Goal: Information Seeking & Learning: Compare options

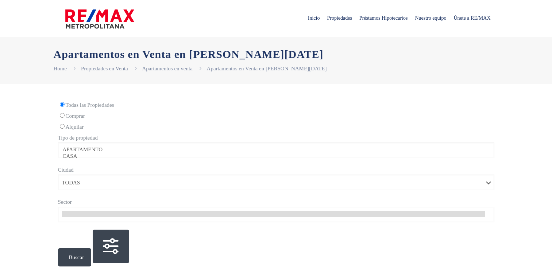
select select
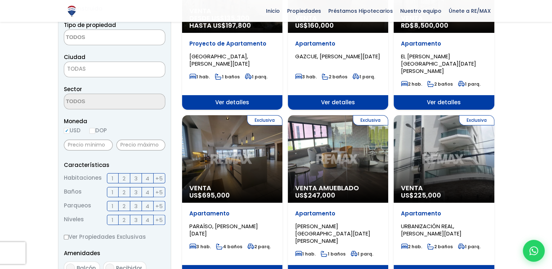
scroll to position [146, 0]
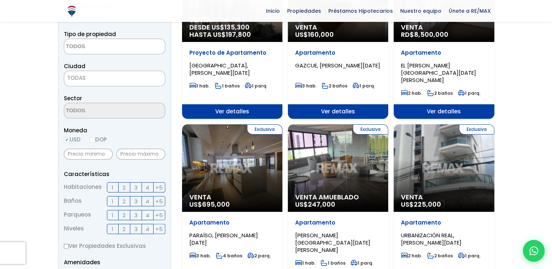
click at [146, 186] on span "4" at bounding box center [148, 187] width 4 height 9
click at [0, 0] on input "4" at bounding box center [0, 0] width 0 height 0
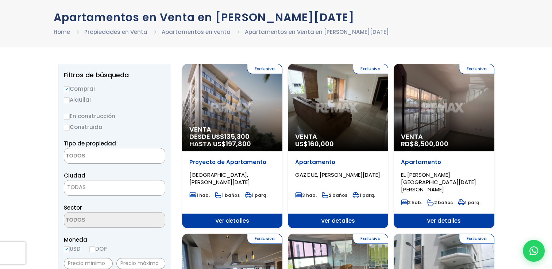
scroll to position [36, 0]
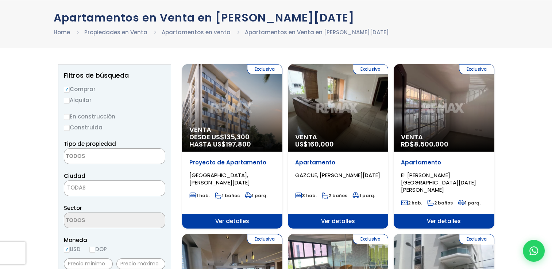
click at [72, 100] on label "Alquilar" at bounding box center [114, 100] width 101 height 9
click at [70, 100] on input "Alquilar" at bounding box center [67, 101] width 6 height 6
radio input "true"
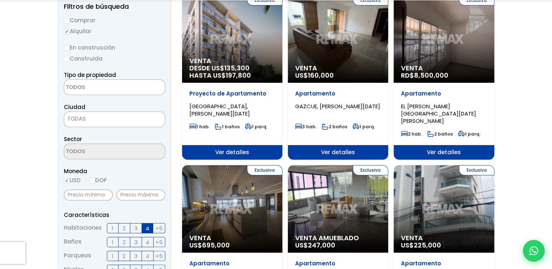
scroll to position [109, 0]
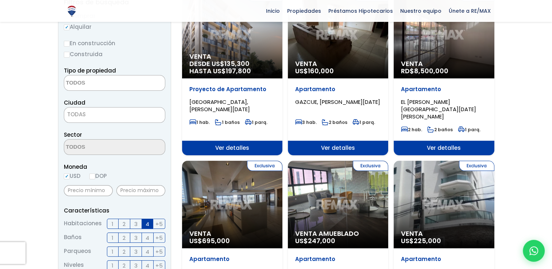
click at [105, 79] on textarea "Search" at bounding box center [99, 84] width 71 height 16
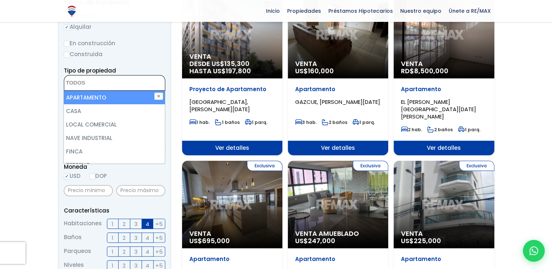
click at [98, 100] on li "APARTAMENTO" at bounding box center [114, 98] width 101 height 14
select select "apartment"
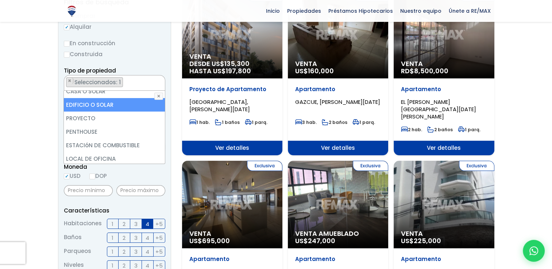
scroll to position [143, 0]
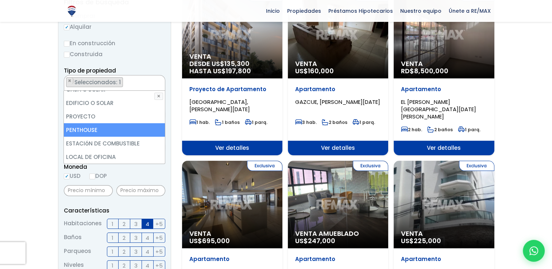
click at [93, 133] on li "PENTHOUSE" at bounding box center [114, 130] width 101 height 14
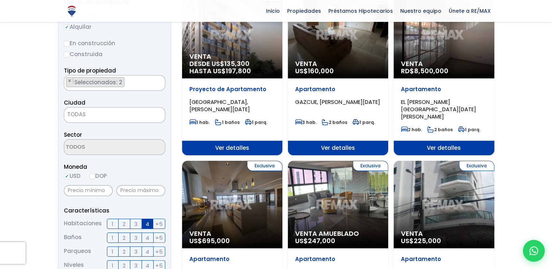
click at [101, 115] on span "TODAS" at bounding box center [114, 114] width 101 height 10
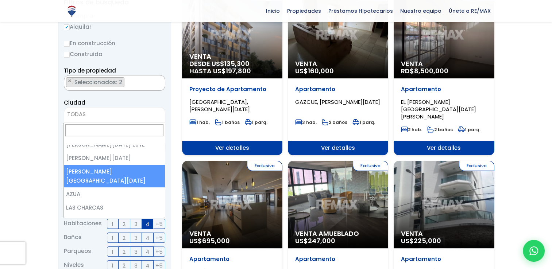
scroll to position [0, 0]
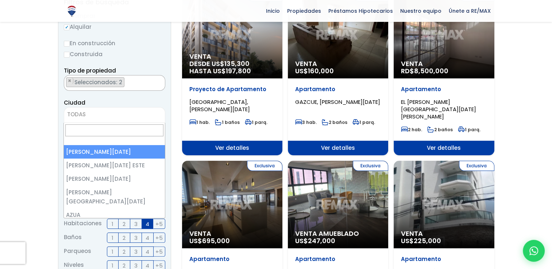
select select "1"
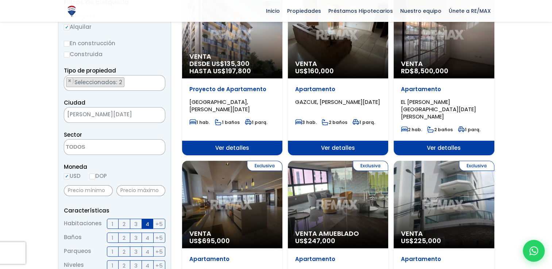
click at [97, 154] on textarea "Search" at bounding box center [99, 148] width 71 height 16
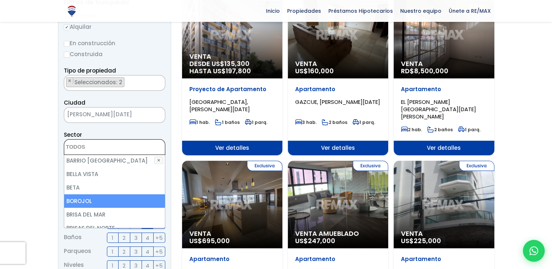
scroll to position [219, 0]
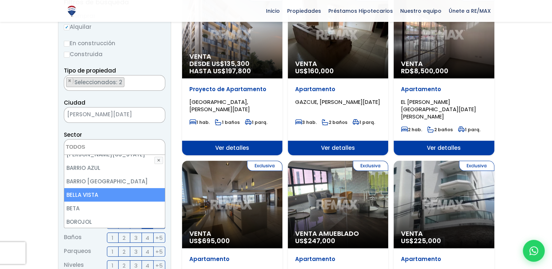
click at [89, 188] on li "BELLA VISTA" at bounding box center [114, 195] width 101 height 14
select select "150"
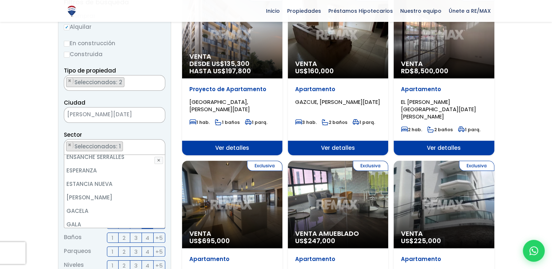
scroll to position [1131, 0]
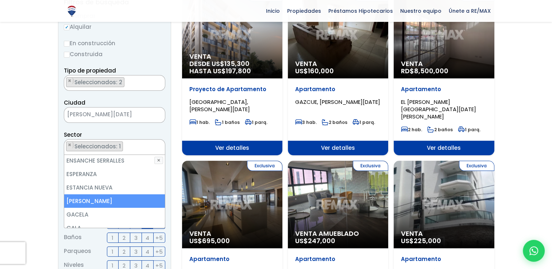
click at [91, 194] on li "[PERSON_NAME]" at bounding box center [114, 201] width 101 height 14
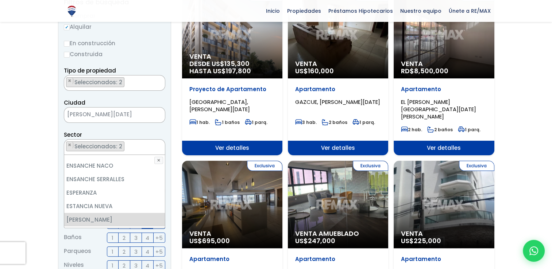
scroll to position [1095, 0]
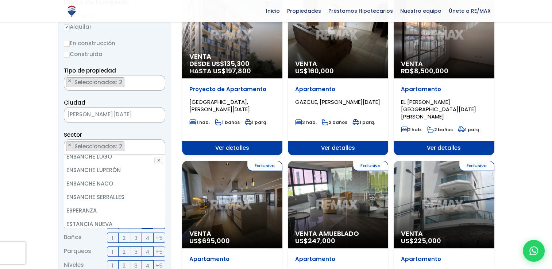
click at [77, 231] on li "[PERSON_NAME]" at bounding box center [114, 238] width 101 height 14
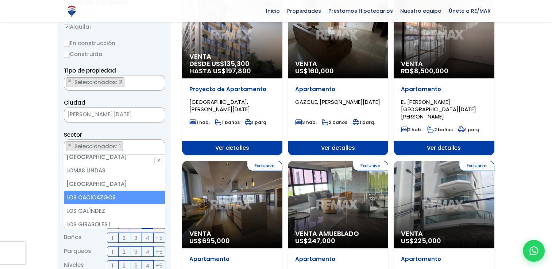
scroll to position [1970, 0]
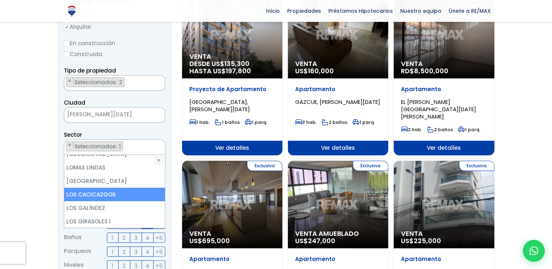
click at [112, 188] on li "LOS CACICAZGOS" at bounding box center [114, 195] width 101 height 14
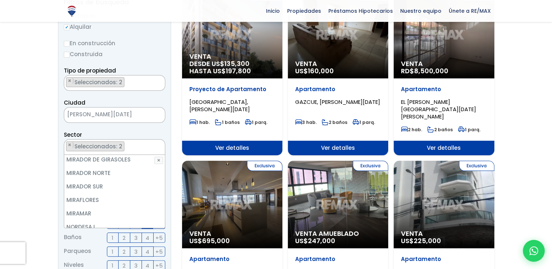
scroll to position [2518, 0]
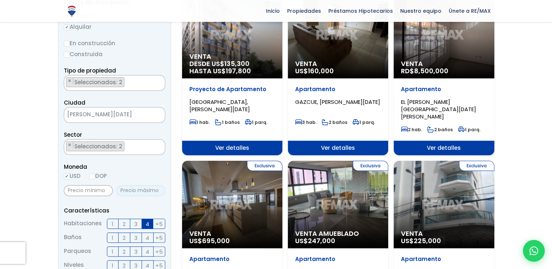
click at [128, 190] on input "text" at bounding box center [140, 190] width 49 height 11
type input "1,500"
click at [146, 208] on p "Características" at bounding box center [114, 210] width 101 height 9
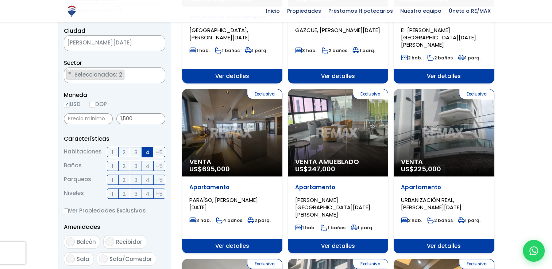
scroll to position [182, 0]
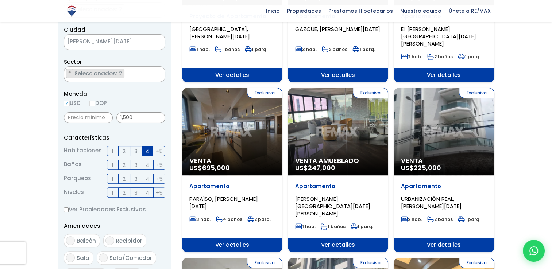
click at [72, 239] on input "Balcón" at bounding box center [70, 240] width 9 height 9
checkbox input "true"
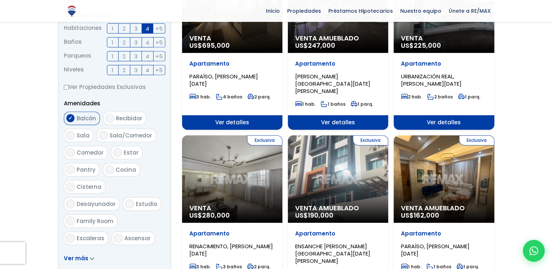
scroll to position [328, 0]
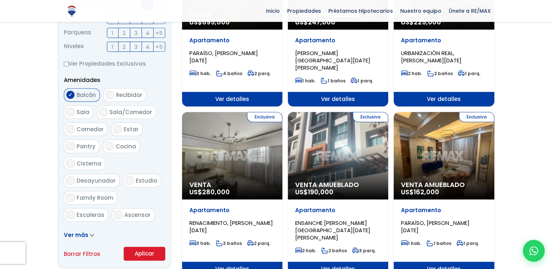
click at [85, 234] on span "Ver más" at bounding box center [76, 235] width 24 height 8
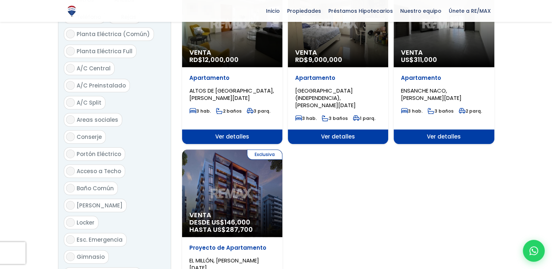
scroll to position [803, 0]
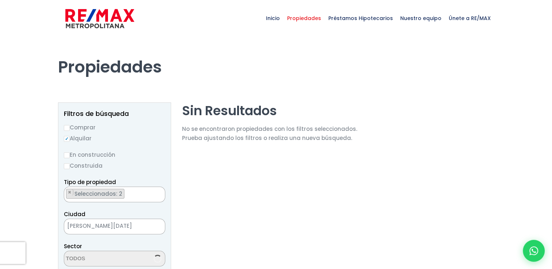
select select "150"
